Goal: Task Accomplishment & Management: Manage account settings

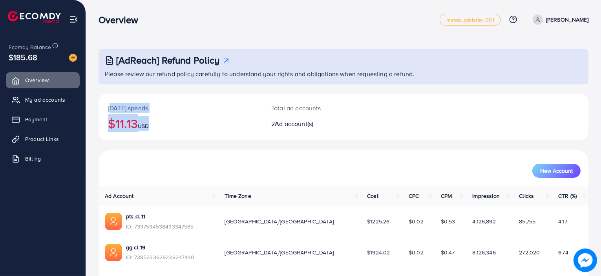
drag, startPoint x: 154, startPoint y: 130, endPoint x: 104, endPoint y: 108, distance: 55.0
click at [104, 108] on div "[DATE] spends $11.13 USD" at bounding box center [180, 117] width 163 height 46
drag, startPoint x: 104, startPoint y: 108, endPoint x: 159, endPoint y: 124, distance: 57.3
click at [159, 124] on div "[DATE] spends $11.13 USD" at bounding box center [180, 117] width 163 height 46
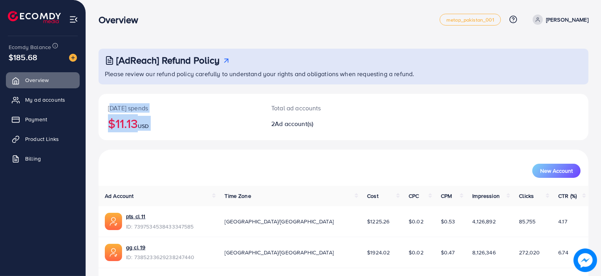
click at [159, 124] on h2 "$11.13 USD" at bounding box center [180, 123] width 145 height 15
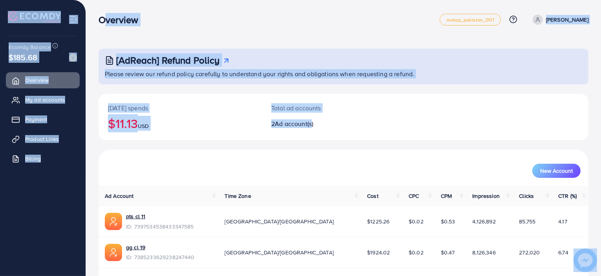
drag, startPoint x: 101, startPoint y: 17, endPoint x: 315, endPoint y: 128, distance: 240.7
click at [315, 128] on div "Overview metap_pakistan_001 Help Center Contact Support Plans and Pricing Term …" at bounding box center [300, 150] width 601 height 301
click at [100, 19] on h3 "Overview" at bounding box center [122, 19] width 46 height 11
drag, startPoint x: 97, startPoint y: 20, endPoint x: 341, endPoint y: 142, distance: 272.1
click at [341, 142] on div "Overview metap_pakistan_001 Help Center Contact Support Plans and Pricing Term …" at bounding box center [300, 150] width 601 height 301
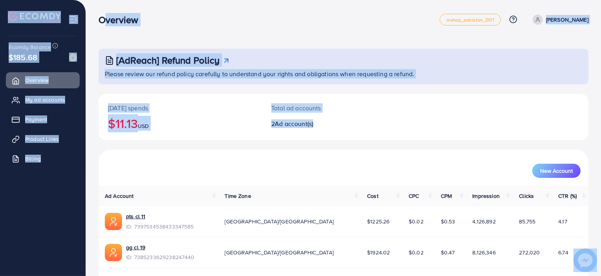
click at [341, 142] on div "[DATE] spends $11.13 USD Total ad accounts 2 Ad account(s)" at bounding box center [344, 122] width 490 height 56
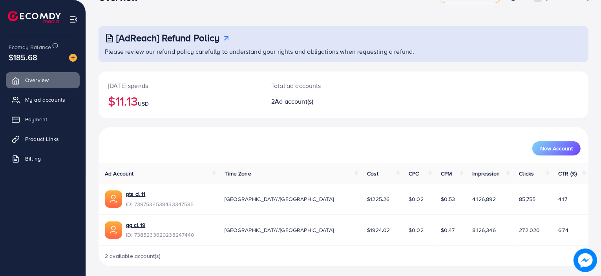
scroll to position [25, 0]
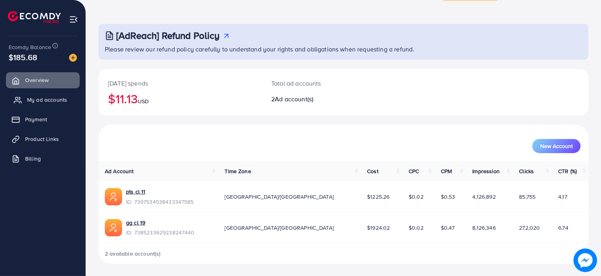
click at [64, 107] on link "My ad accounts" at bounding box center [43, 100] width 74 height 16
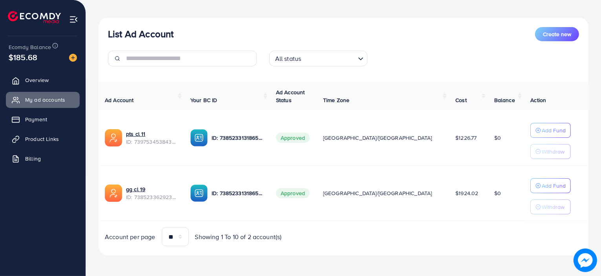
scroll to position [77, 0]
click at [133, 139] on span "ID: 7397534538433347585" at bounding box center [152, 141] width 52 height 8
click at [127, 132] on link "pts cl 11" at bounding box center [152, 134] width 52 height 8
